Goal: Transaction & Acquisition: Purchase product/service

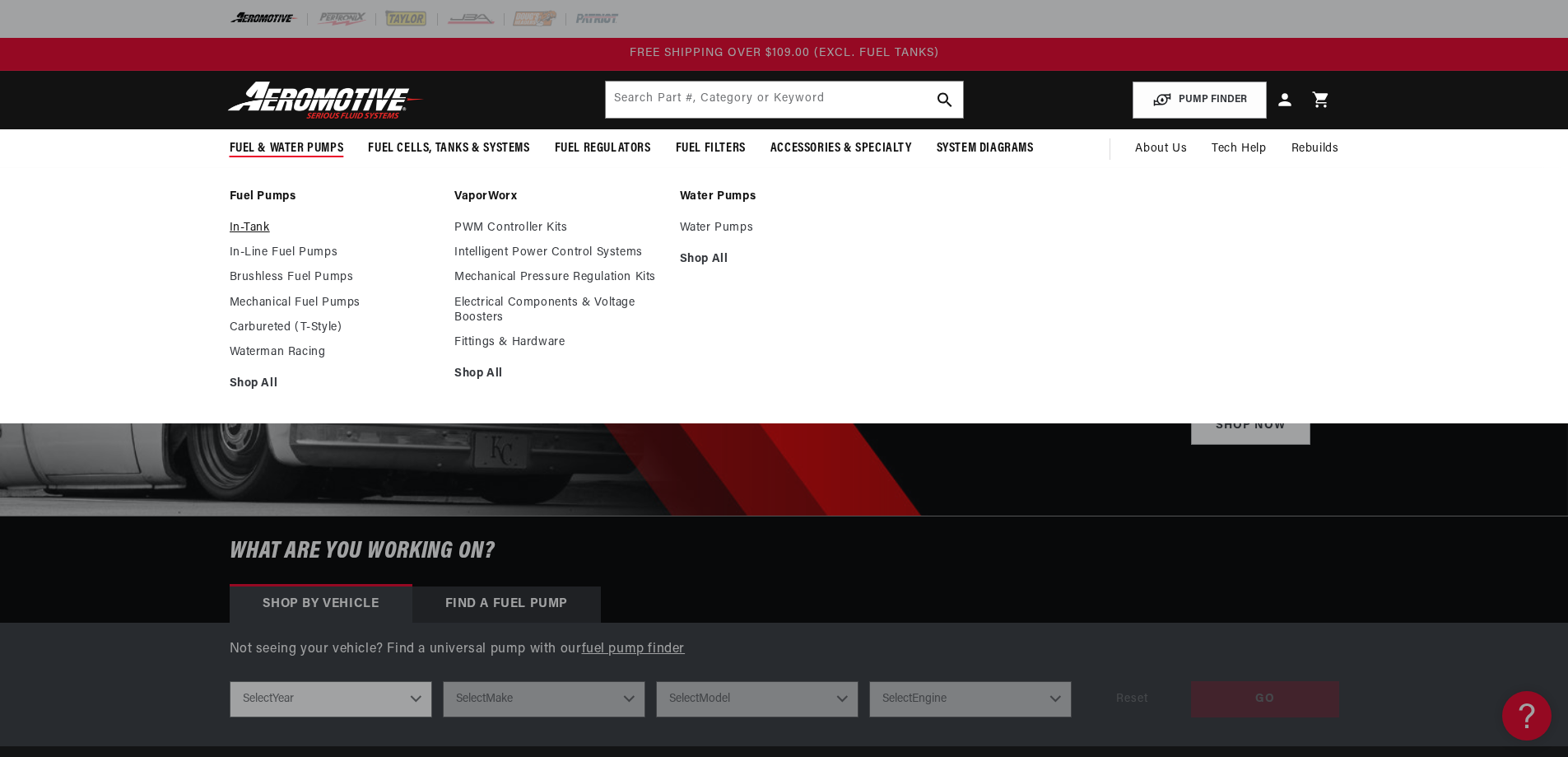
click at [251, 232] on link "In-Tank" at bounding box center [333, 229] width 209 height 15
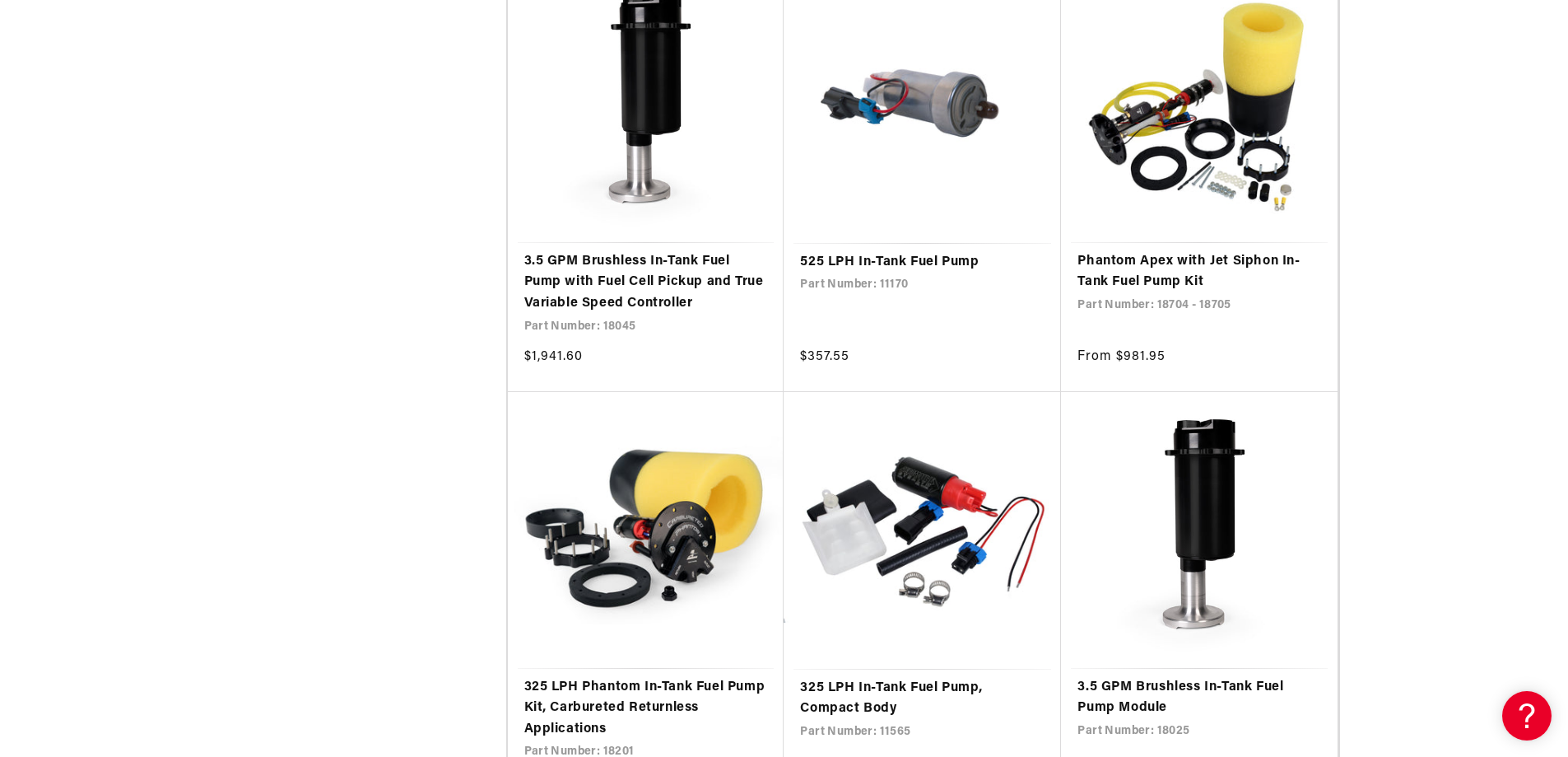
scroll to position [3129, 0]
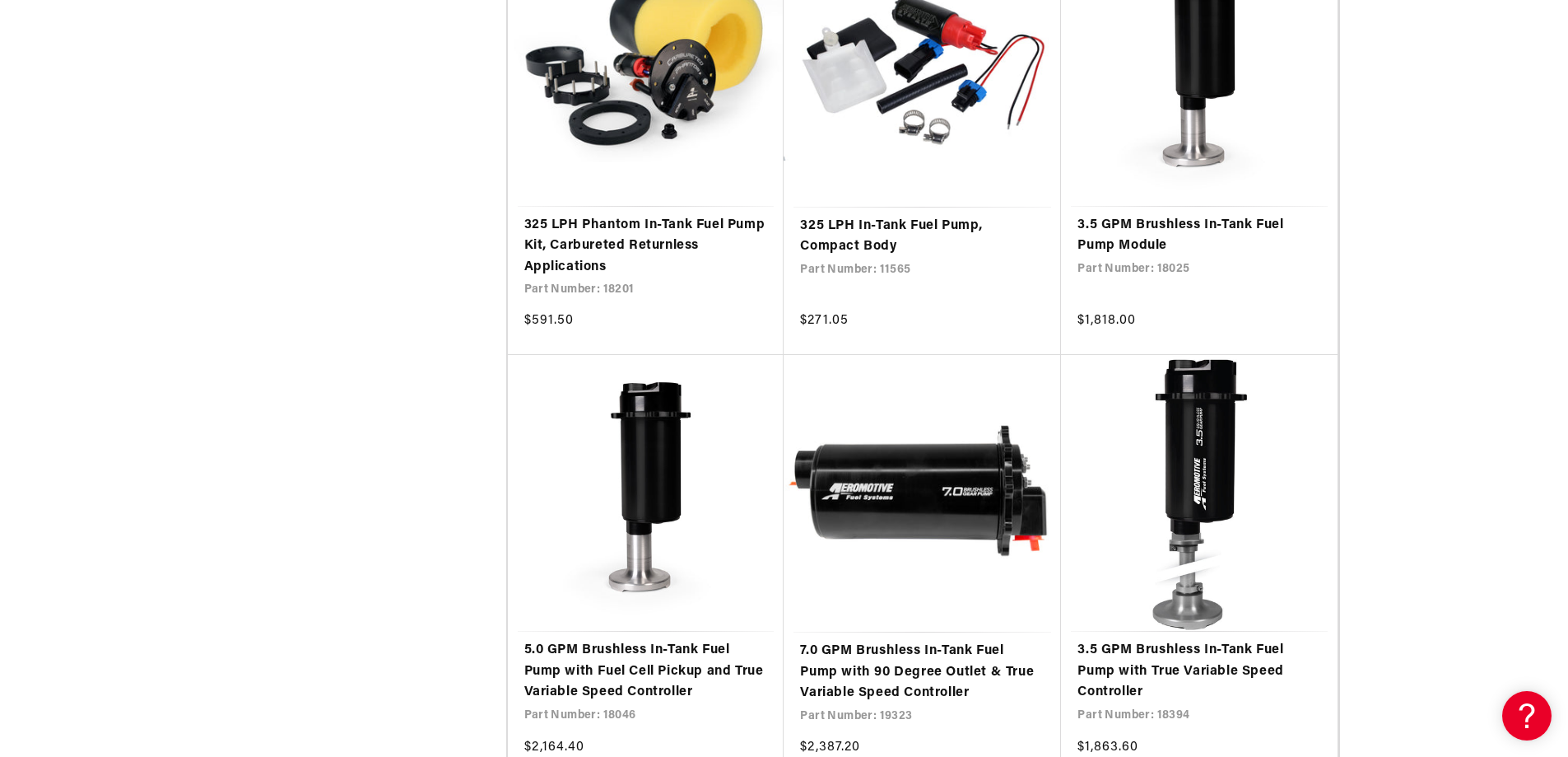
scroll to position [3458, 0]
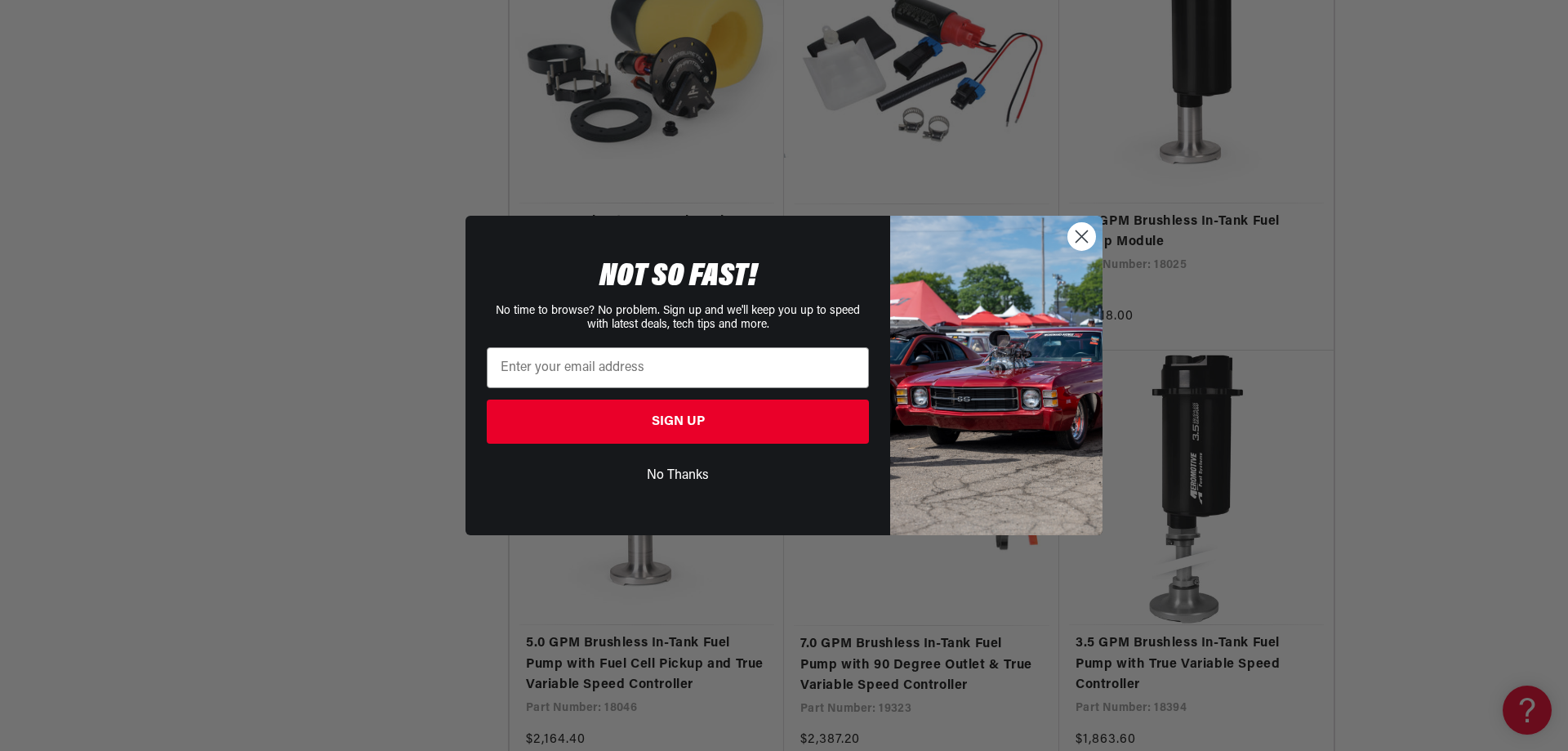
click at [1084, 233] on icon "Close dialog" at bounding box center [1082, 237] width 12 height 12
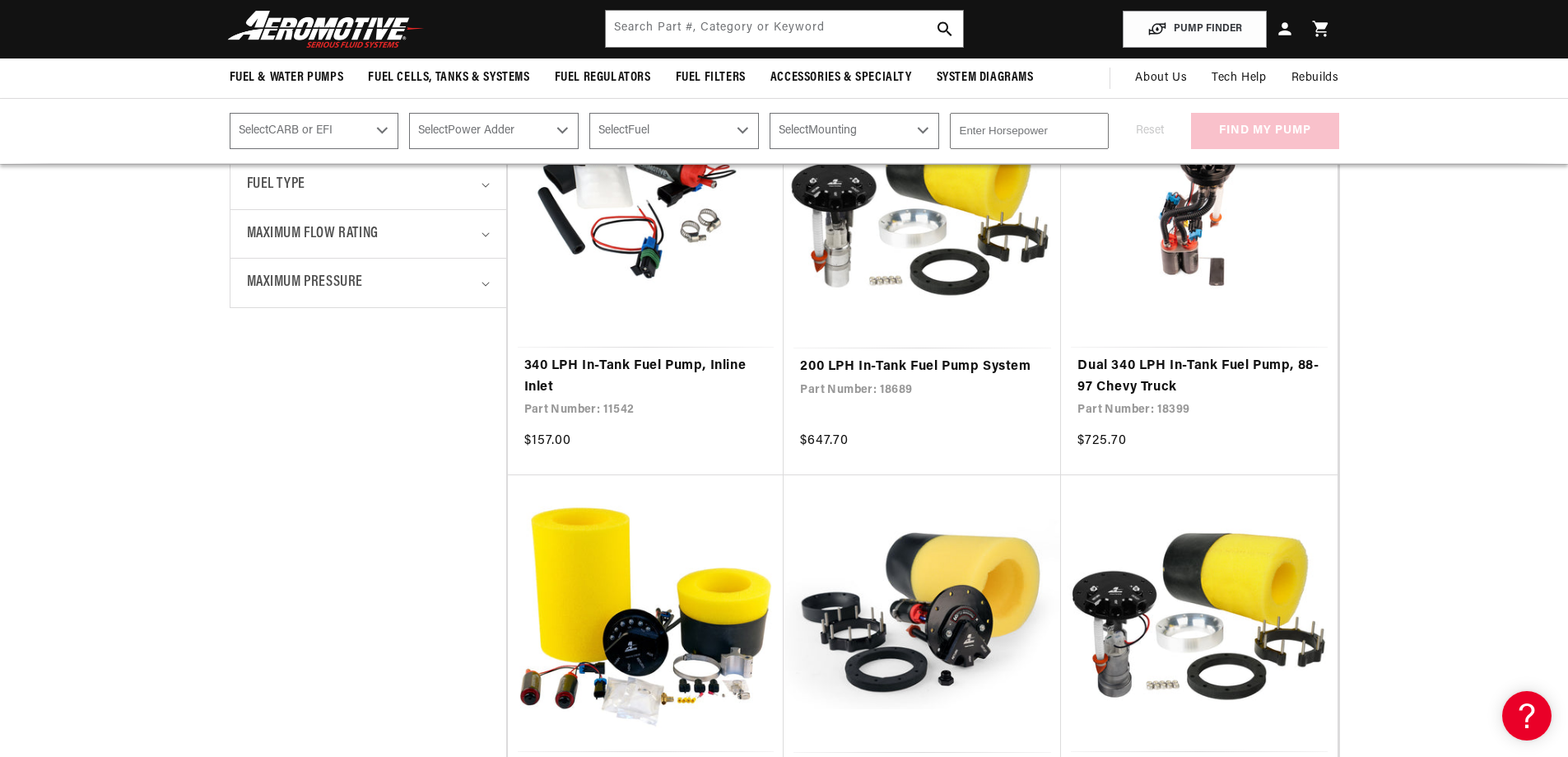
scroll to position [412, 0]
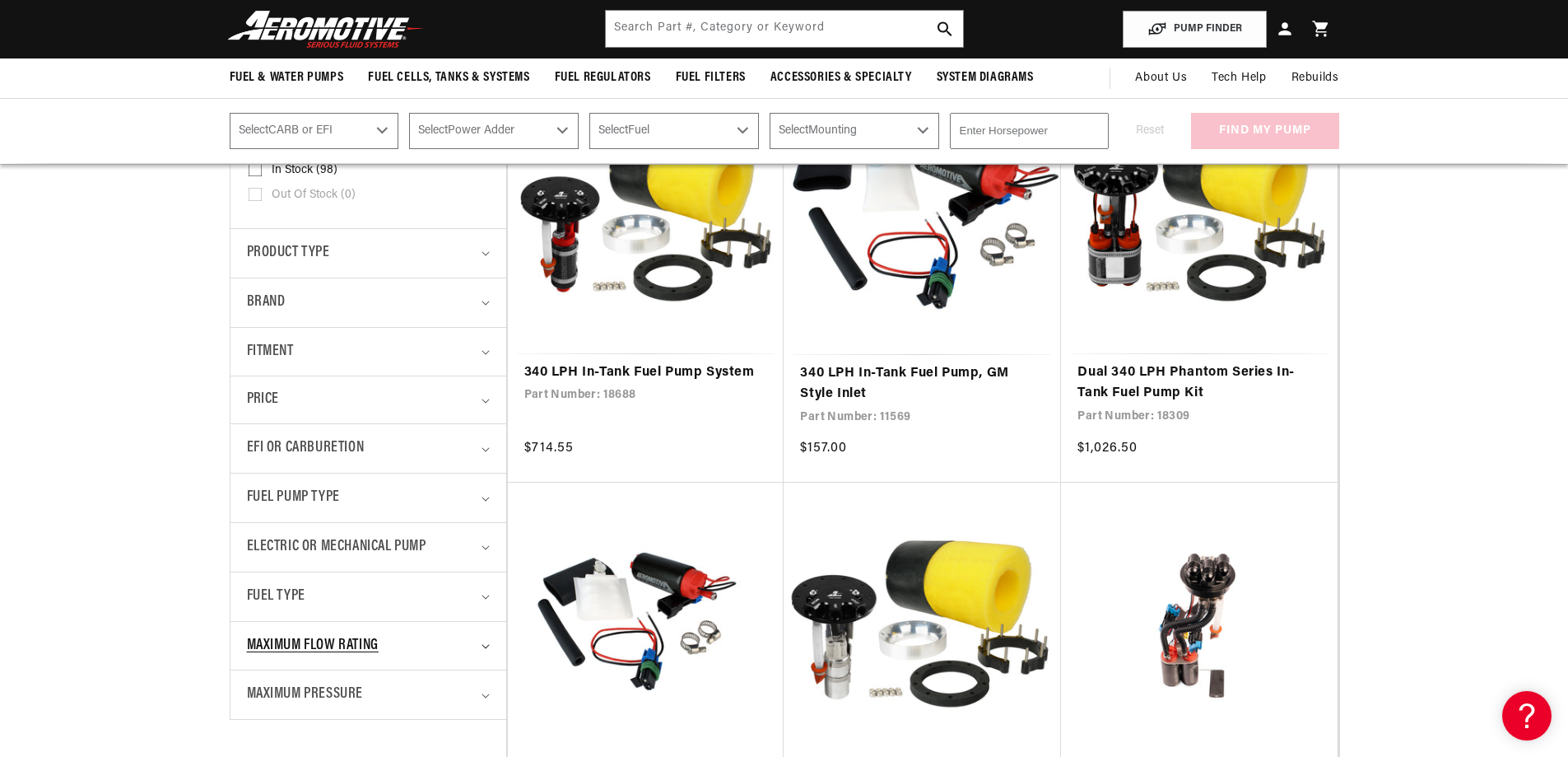
click at [345, 647] on span "Maximum Flow Rating" at bounding box center [312, 646] width 132 height 24
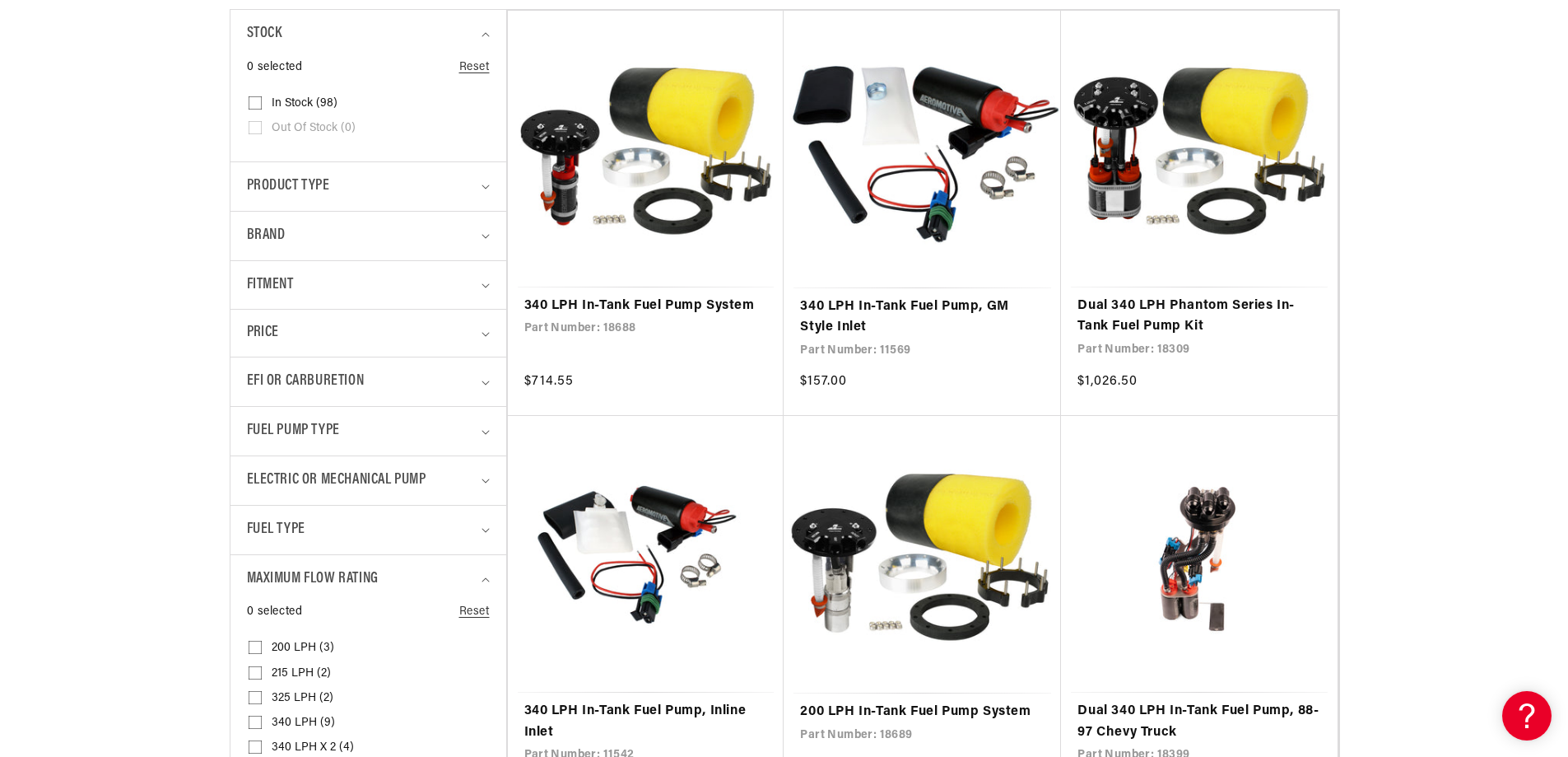
scroll to position [576, 0]
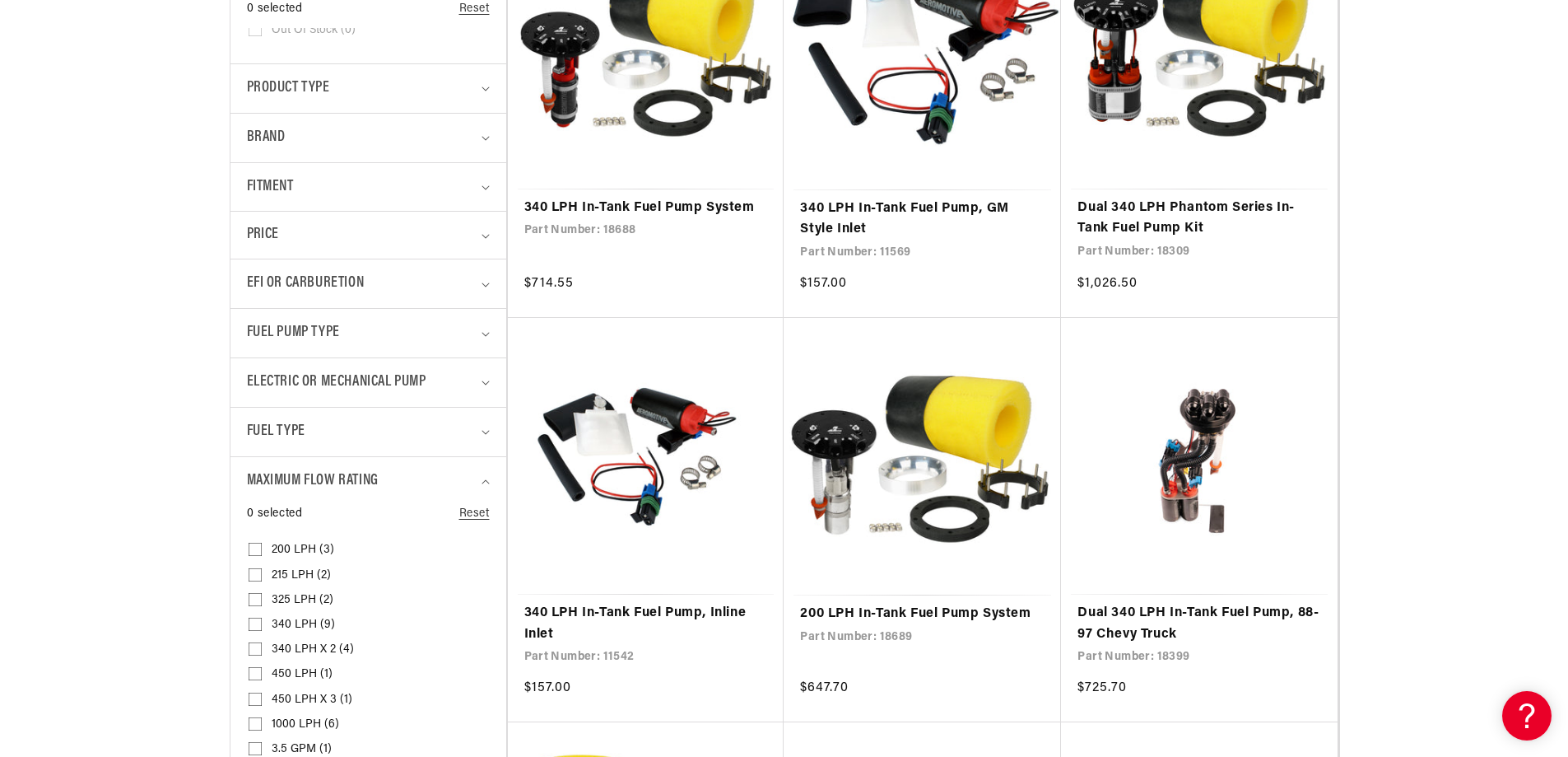
click at [254, 577] on input "215 LPH (2) 215 LPH (2 products)" at bounding box center [255, 578] width 13 height 13
checkbox input "true"
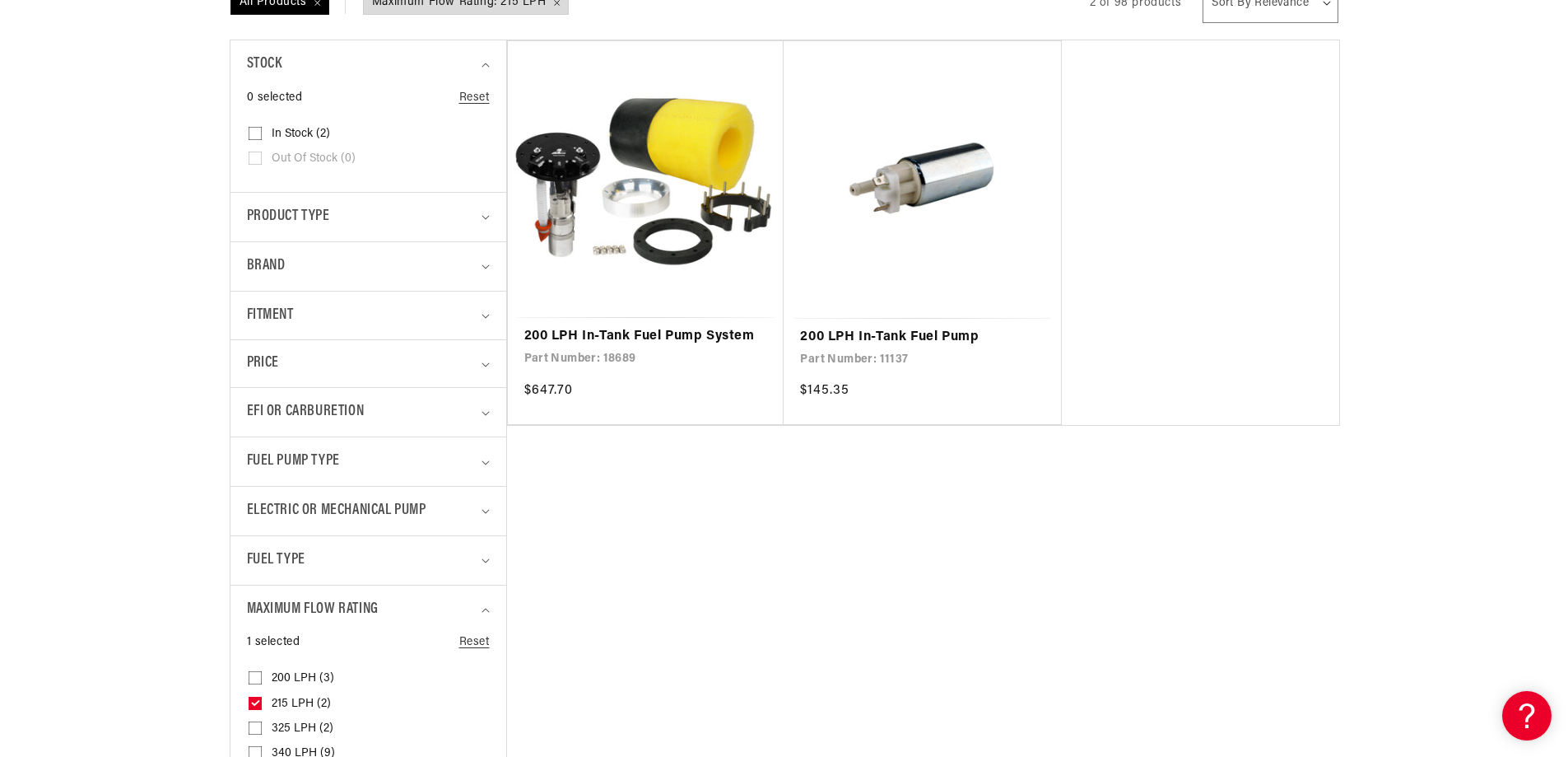
scroll to position [659, 0]
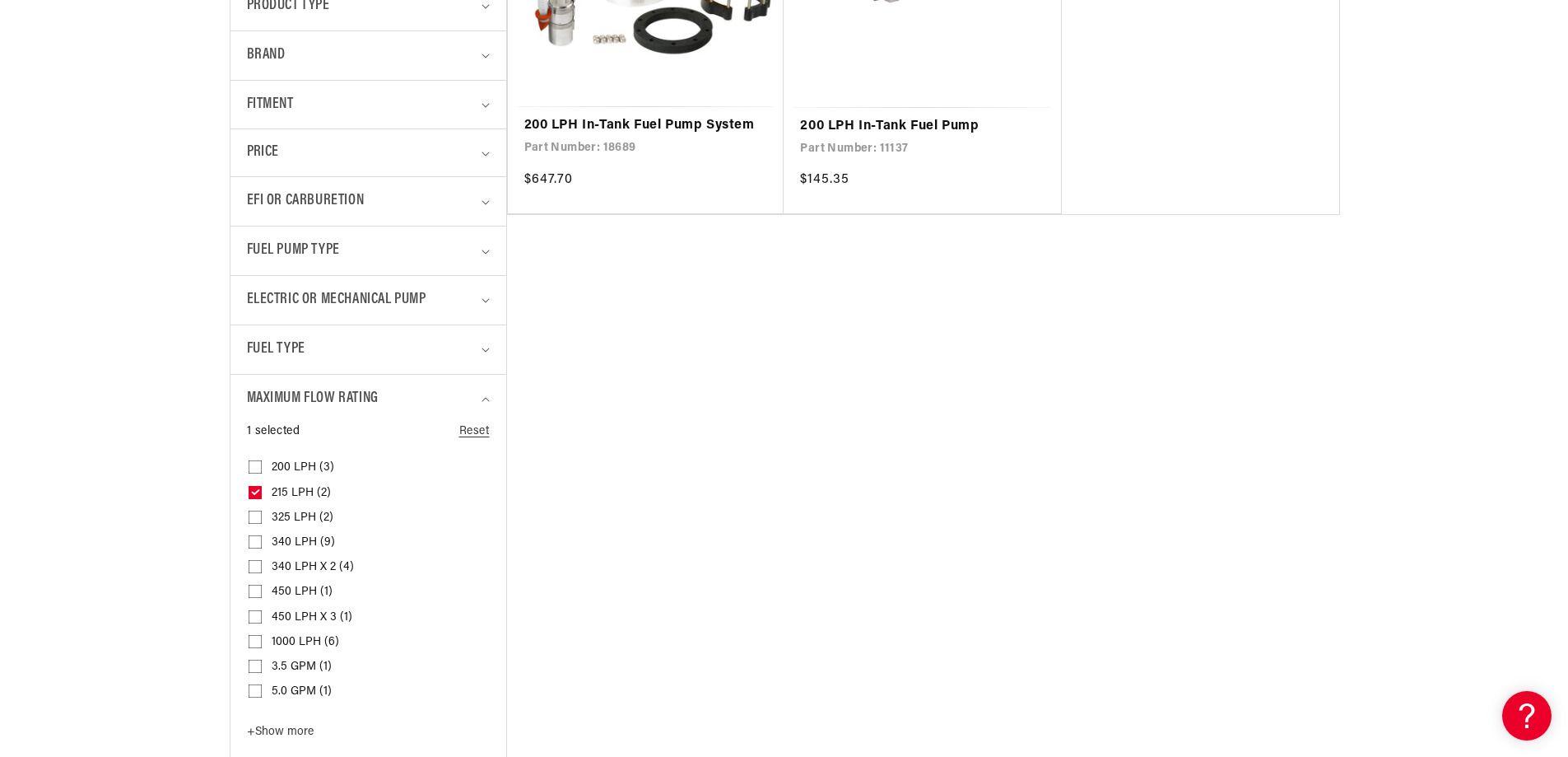
click at [252, 514] on input "325 LPH (2) 325 LPH (2 products)" at bounding box center [255, 521] width 13 height 13
checkbox input "true"
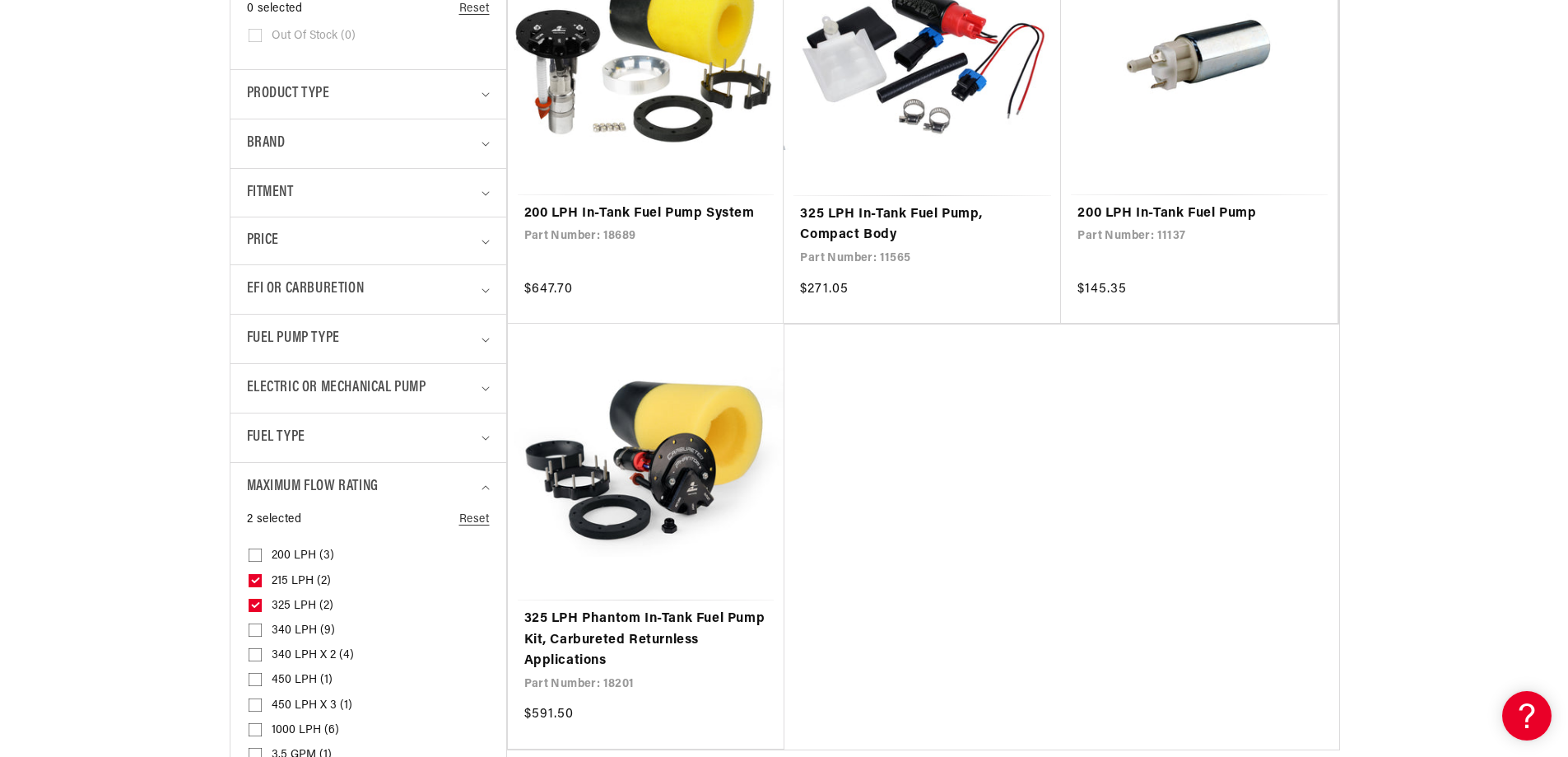
scroll to position [576, 0]
